Goal: Task Accomplishment & Management: Manage account settings

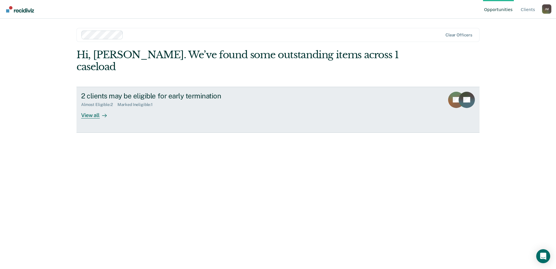
click at [88, 107] on div "View all" at bounding box center [97, 112] width 33 height 11
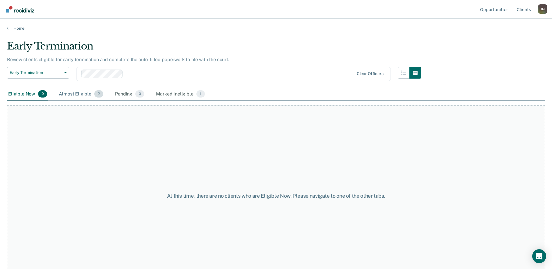
click at [86, 96] on div "Almost Eligible 2" at bounding box center [81, 94] width 47 height 13
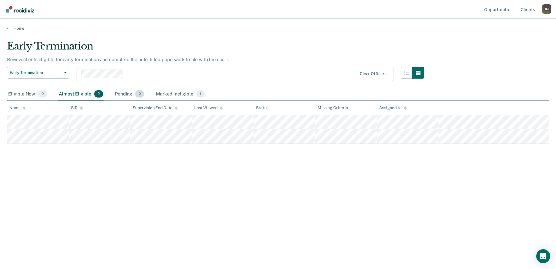
click at [125, 91] on div "Pending 0" at bounding box center [130, 94] width 32 height 13
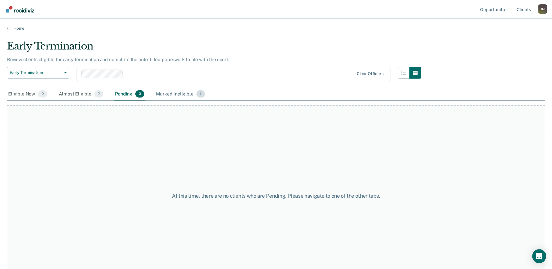
click at [171, 91] on div "Marked Ineligible 1" at bounding box center [180, 94] width 51 height 13
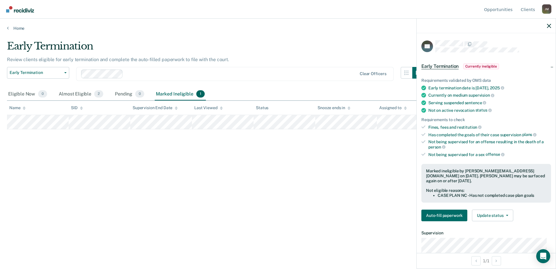
scroll to position [74, 0]
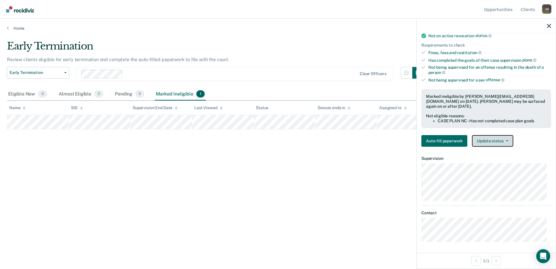
click at [493, 137] on button "Update status" at bounding box center [492, 141] width 41 height 12
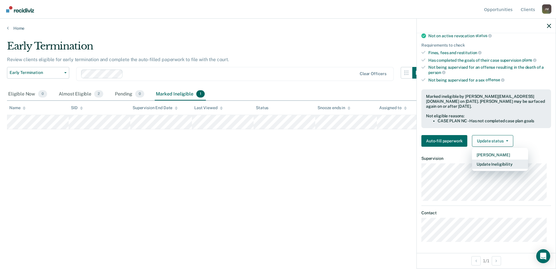
click at [506, 164] on button "Update Ineligibility" at bounding box center [500, 163] width 56 height 9
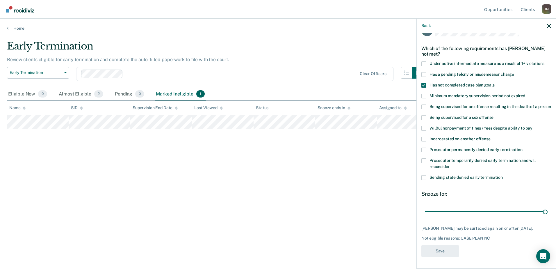
scroll to position [22, 0]
click at [423, 129] on span at bounding box center [424, 128] width 5 height 5
click at [533, 126] on input "Willful nonpayment of fines / fees despite ability to pay" at bounding box center [533, 126] width 0 height 0
click at [441, 253] on button "Save" at bounding box center [441, 251] width 38 height 12
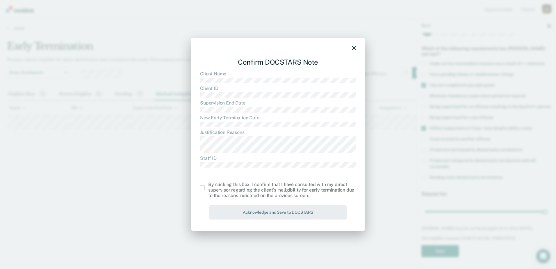
click at [202, 186] on span at bounding box center [202, 187] width 5 height 5
click at [208, 185] on input "checkbox" at bounding box center [208, 185] width 0 height 0
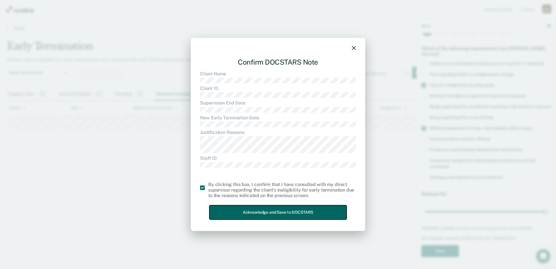
click at [289, 214] on button "Acknowledge and Save to DOCSTARS" at bounding box center [277, 212] width 137 height 14
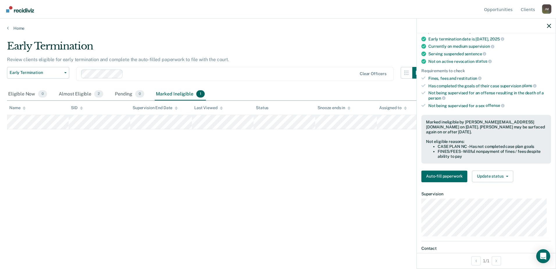
scroll to position [84, 0]
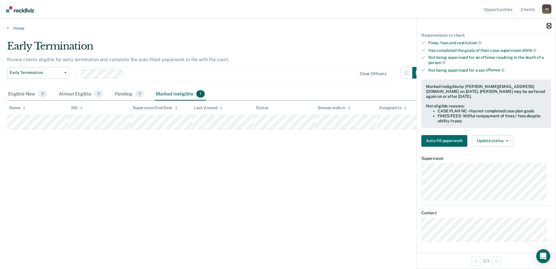
click at [549, 25] on icon "button" at bounding box center [549, 26] width 4 height 4
